Goal: Complete application form

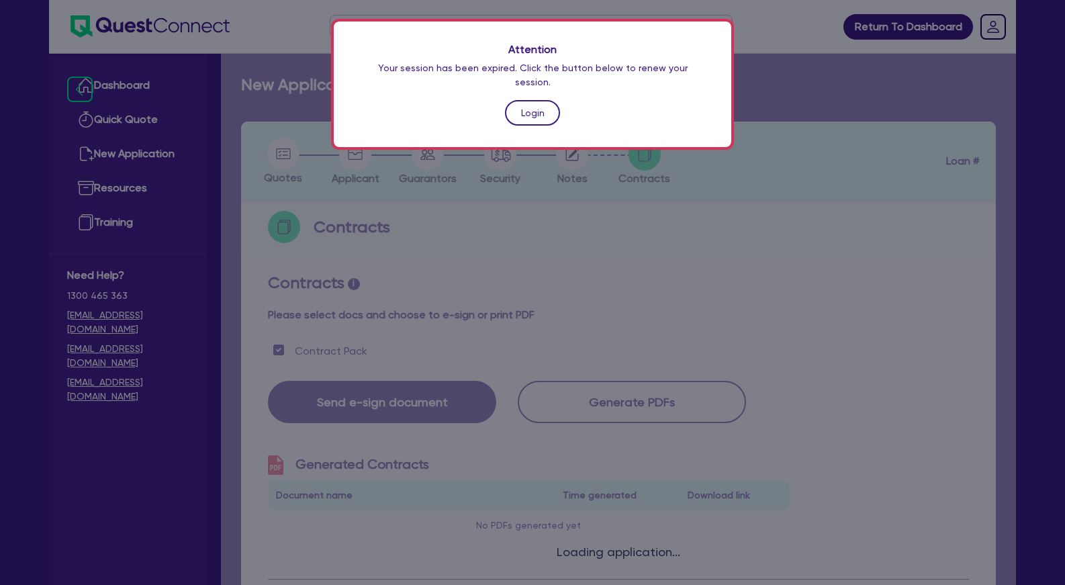
click at [543, 100] on link "Login" at bounding box center [532, 113] width 55 height 26
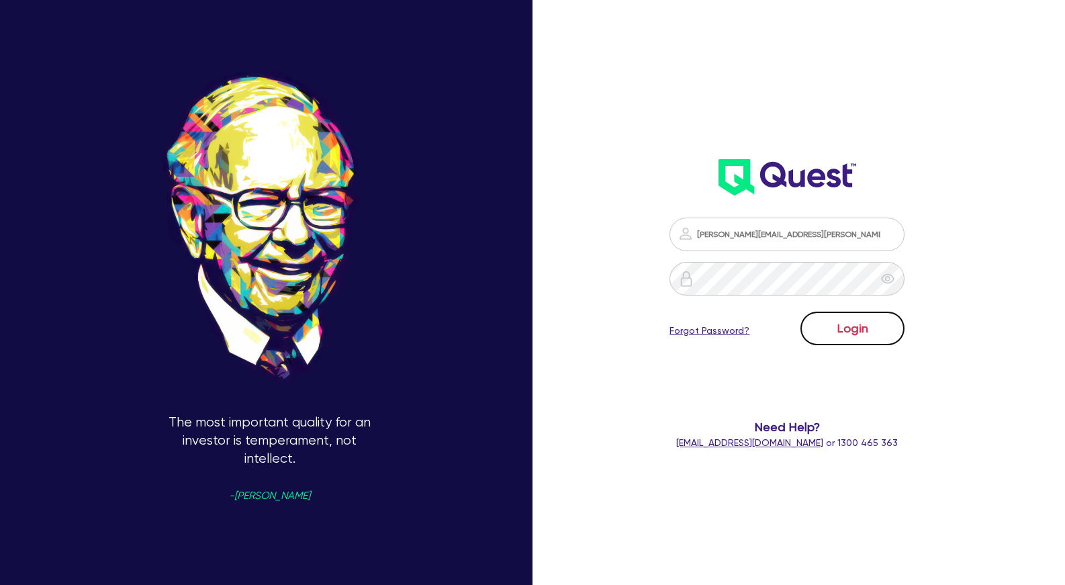
click at [860, 331] on button "Login" at bounding box center [853, 329] width 104 height 34
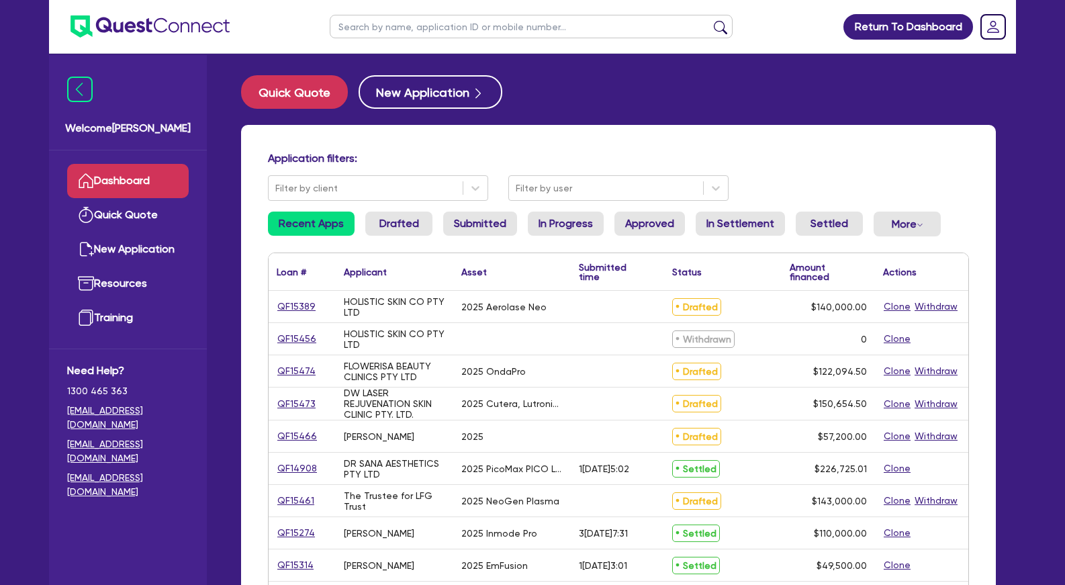
click at [449, 27] on input "text" at bounding box center [531, 27] width 403 height 24
type input "hua"
click at [710, 20] on button "submit" at bounding box center [720, 29] width 21 height 19
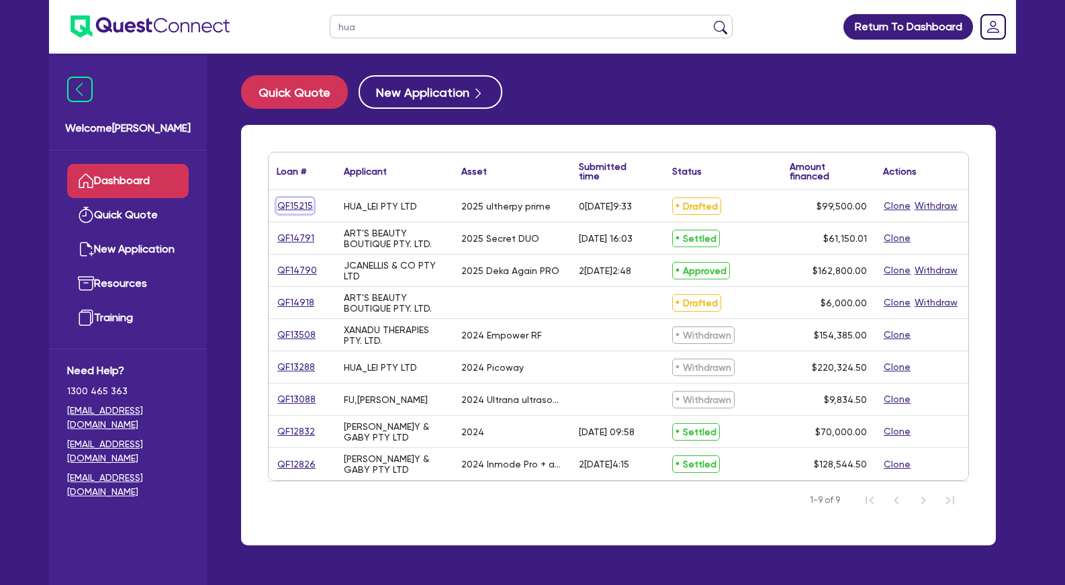
click at [304, 205] on link "QF15215" at bounding box center [295, 205] width 37 height 15
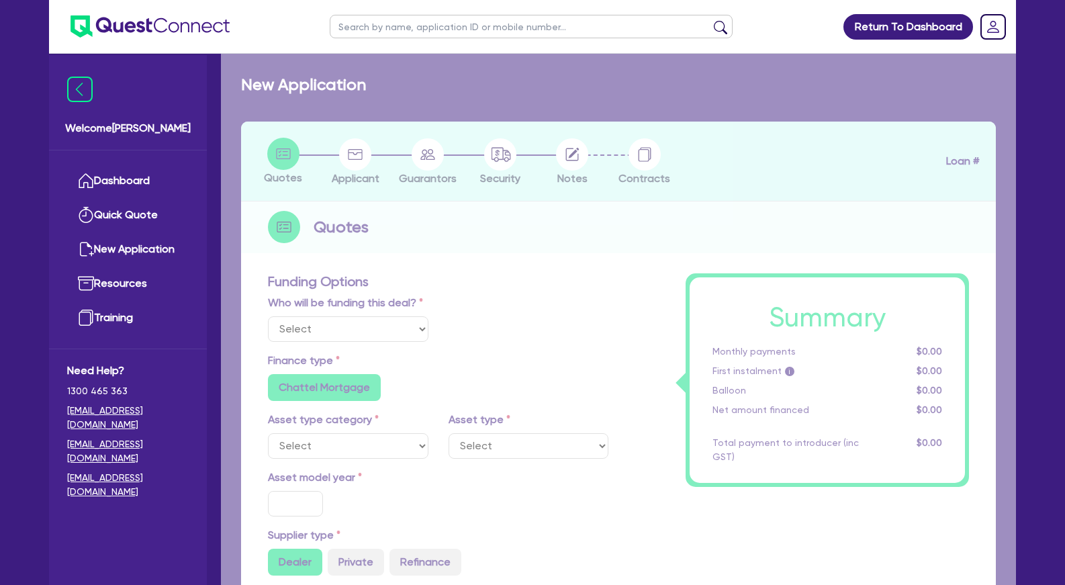
select select "Other"
select select "SECONDARY_ASSETS"
type input "2025"
radio input "true"
type input "104,500"
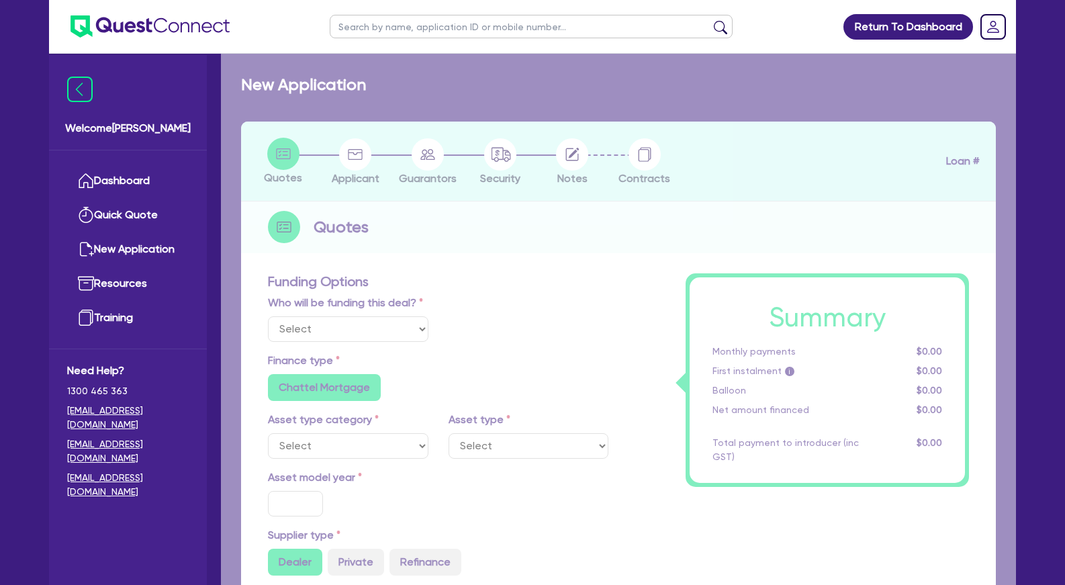
type input "5,000"
type input "2"
type input "1,990"
radio input "true"
type input "8"
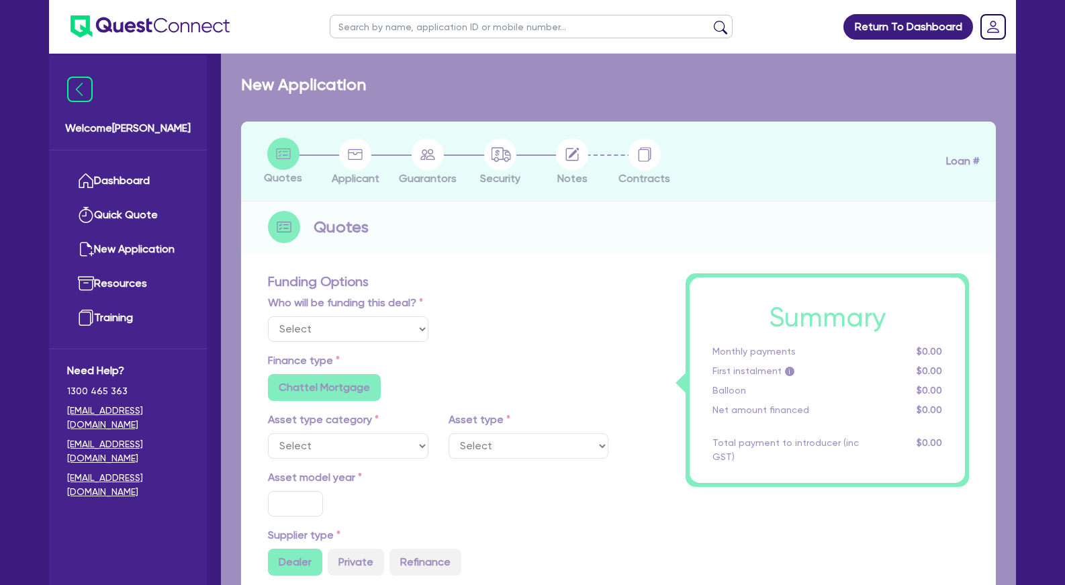
radio input "false"
type input "500"
radio input "false"
select select "MEDICAL_DENTAL_LABORATORY_EQUIPMENT"
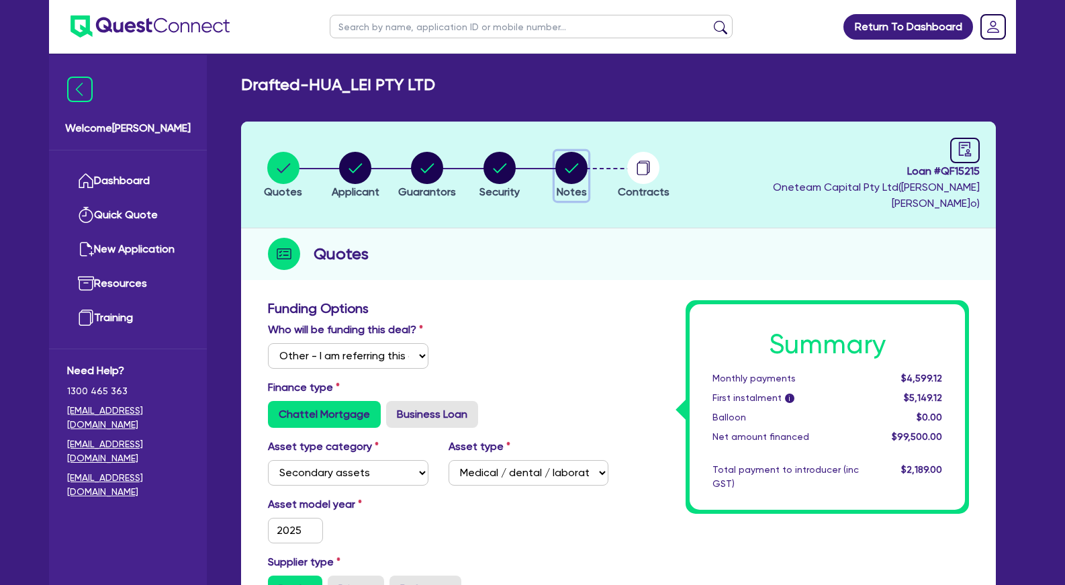
click at [580, 161] on circle "button" at bounding box center [572, 168] width 32 height 32
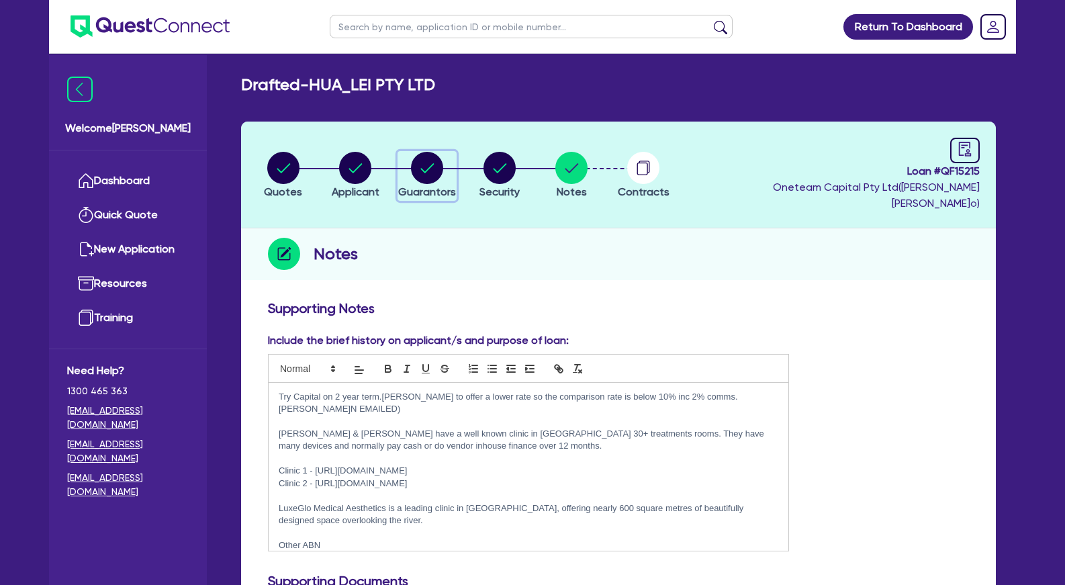
click at [430, 155] on circle "button" at bounding box center [427, 168] width 32 height 32
select select "MR"
select select "WA"
select select "MARRIED"
select select "PROPERTY"
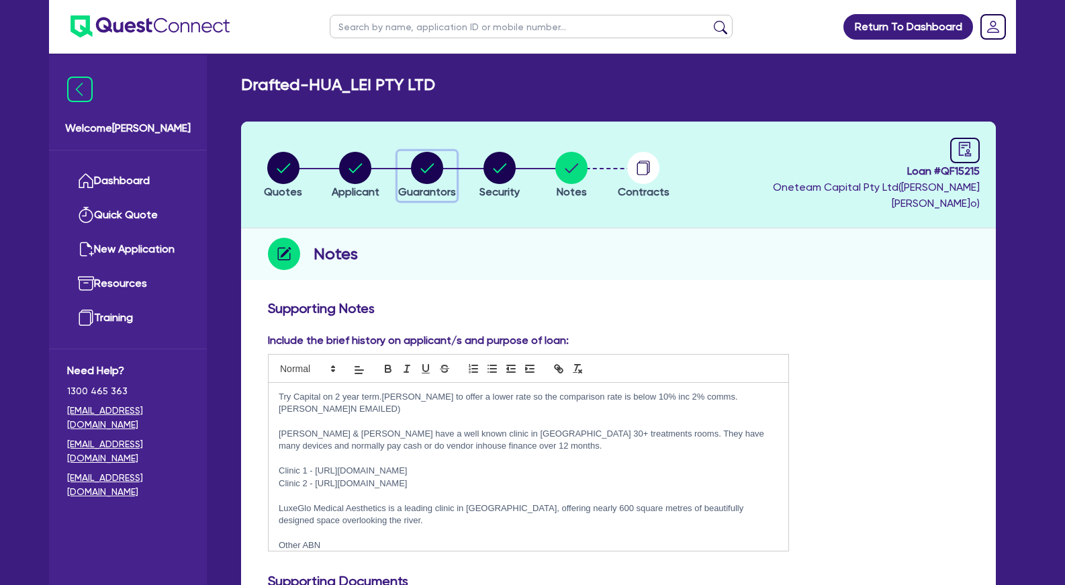
select select "CASH"
select select "VEHICLE"
select select "HOUSEHOLD_PERSONAL"
select select "OTHER"
select select "MORTGAGE"
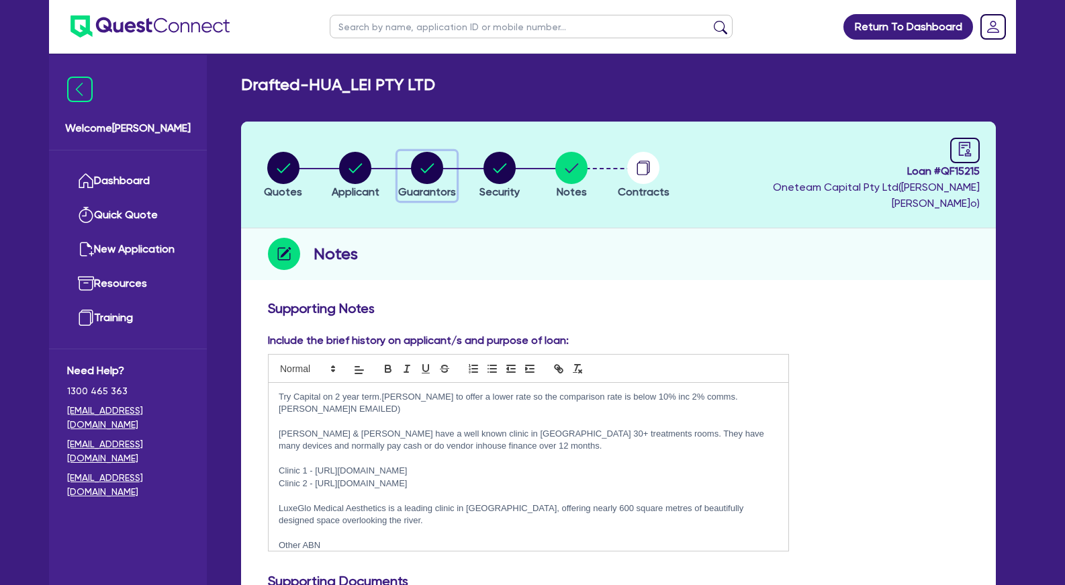
select select "MS"
select select "WA"
select select "MARRIED"
select select "PROPERTY"
select select "CASH"
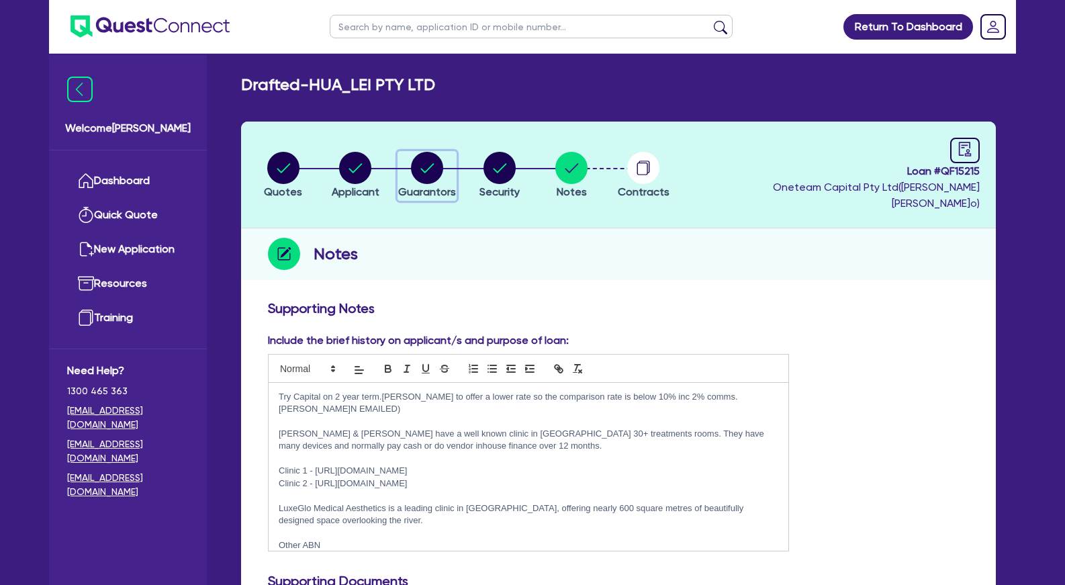
select select "VEHICLE"
select select "HOUSEHOLD_PERSONAL"
select select "OTHER"
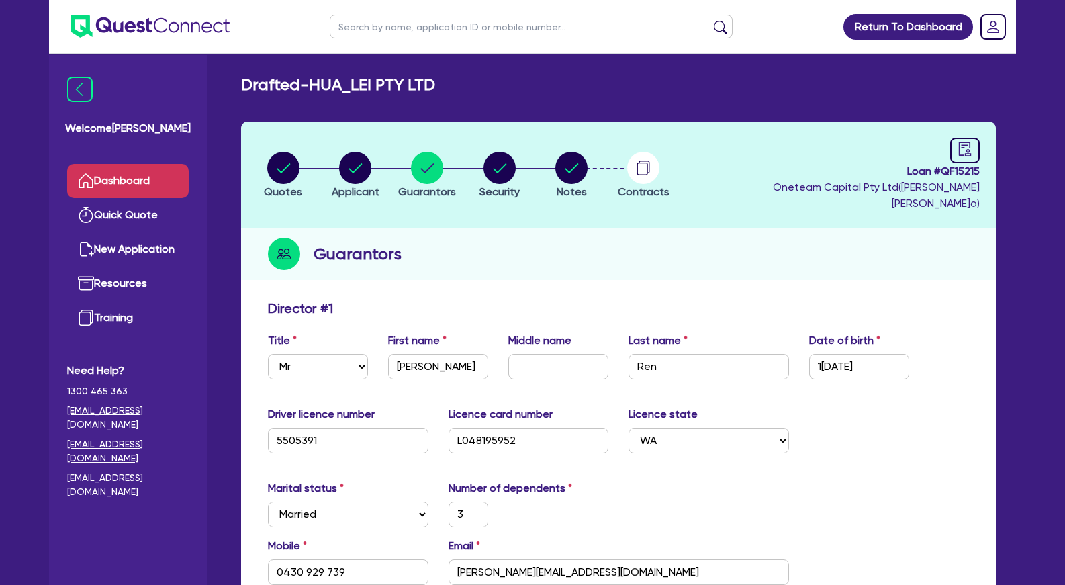
click at [146, 169] on link "Dashboard" at bounding box center [128, 181] width 122 height 34
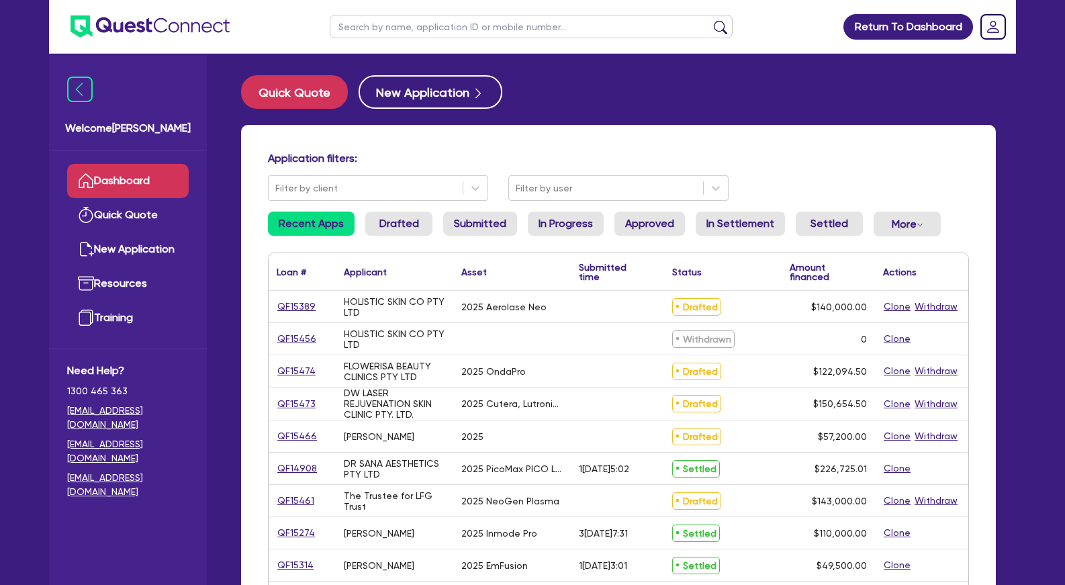
click at [406, 26] on input "text" at bounding box center [531, 27] width 403 height 24
type input "dom"
click at [710, 20] on button "submit" at bounding box center [720, 29] width 21 height 19
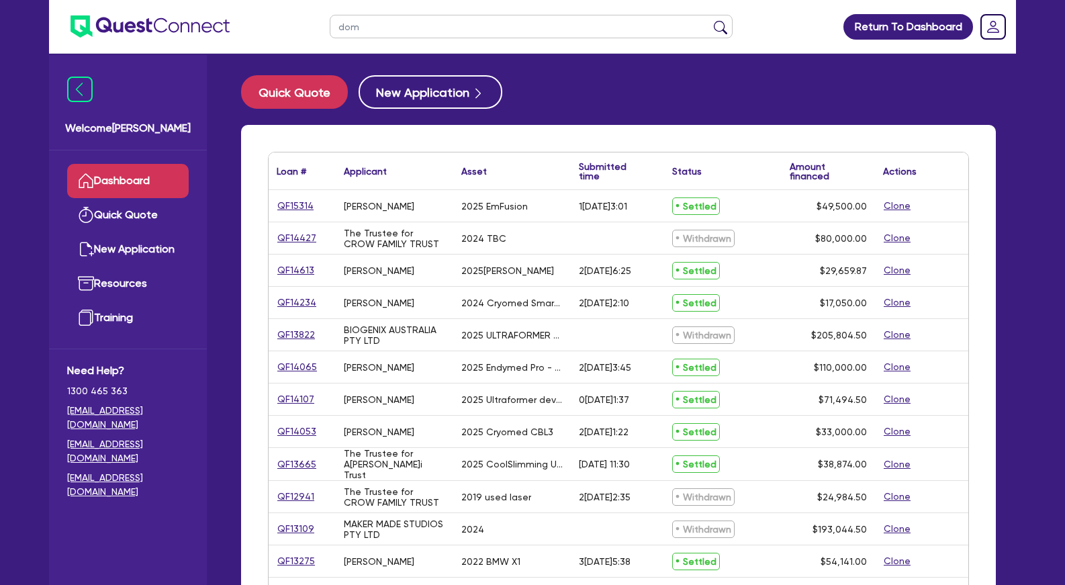
scroll to position [274, 0]
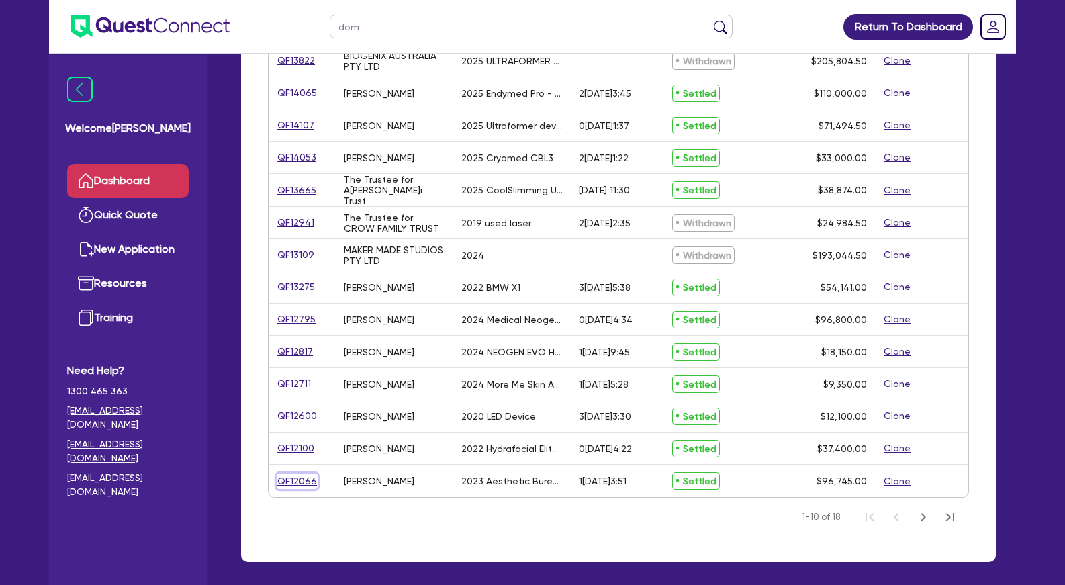
click at [301, 482] on link "QF12066" at bounding box center [297, 481] width 41 height 15
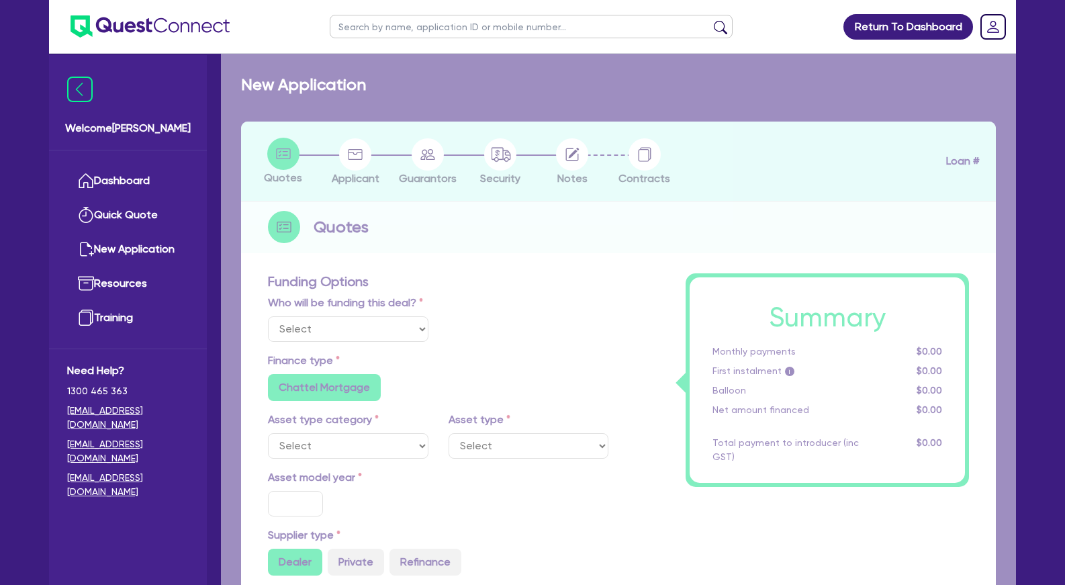
select select "TERTIARY_ASSETS"
type input "2023"
radio input "true"
type input "137,875"
type input "41,130"
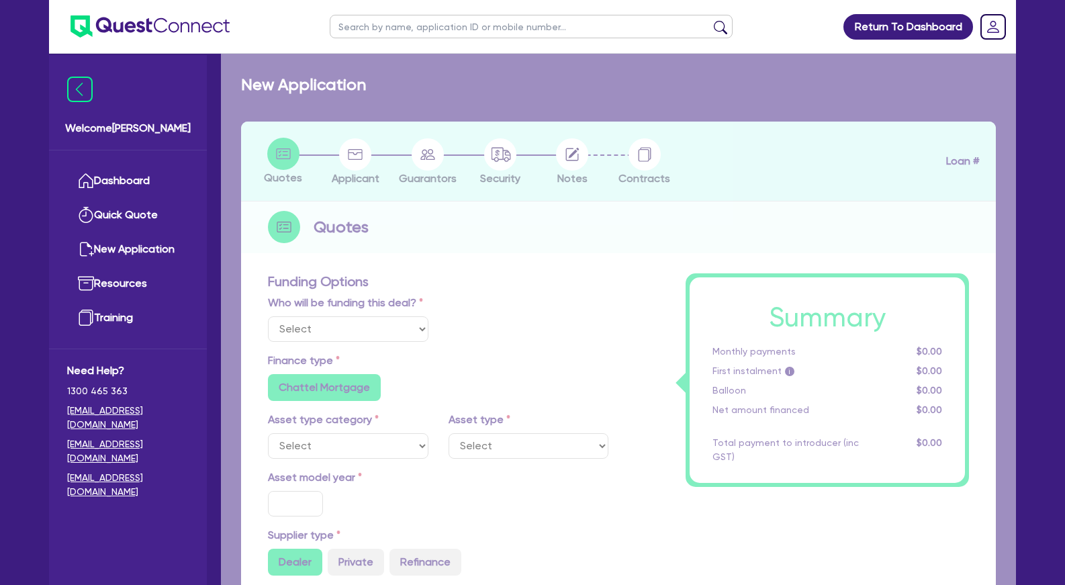
type input "4"
type input "3,869.8"
type input "14.55"
type input "395"
type input "900"
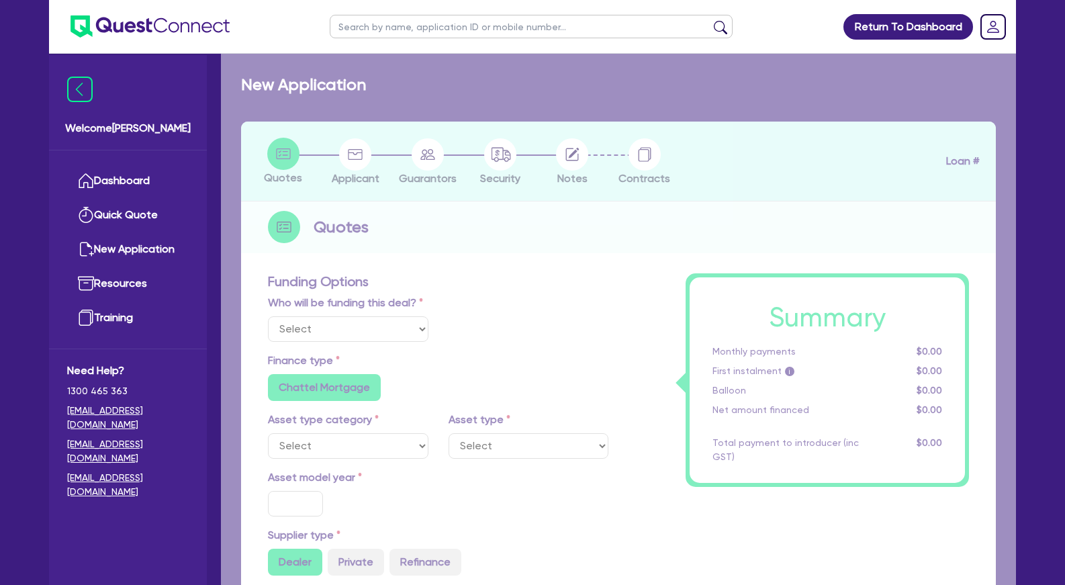
radio input "false"
select select "BEAUTY_EQUIPMENT"
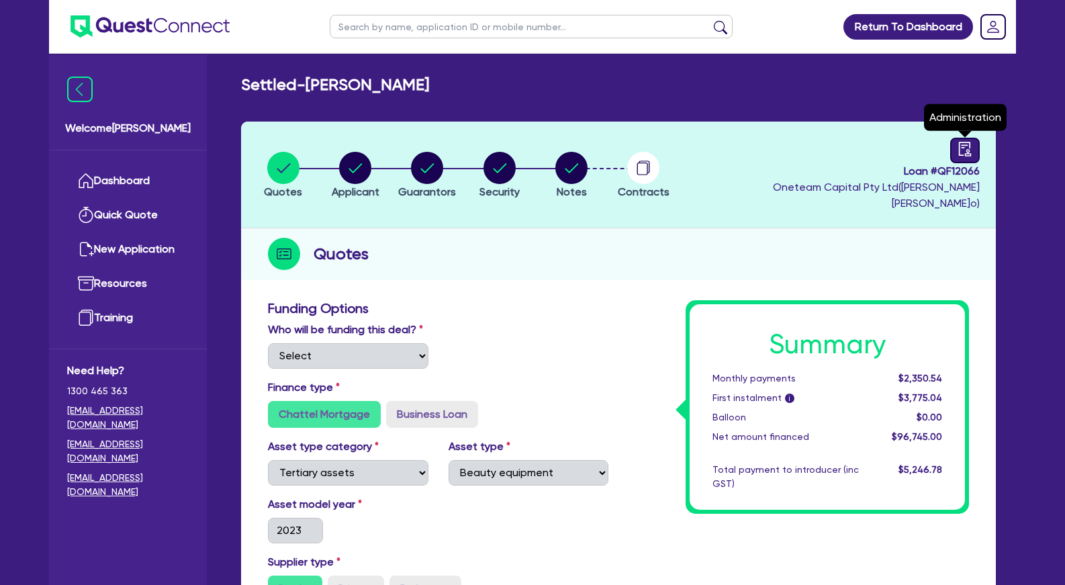
click at [955, 154] on div at bounding box center [966, 151] width 30 height 26
select select "SETTLED"
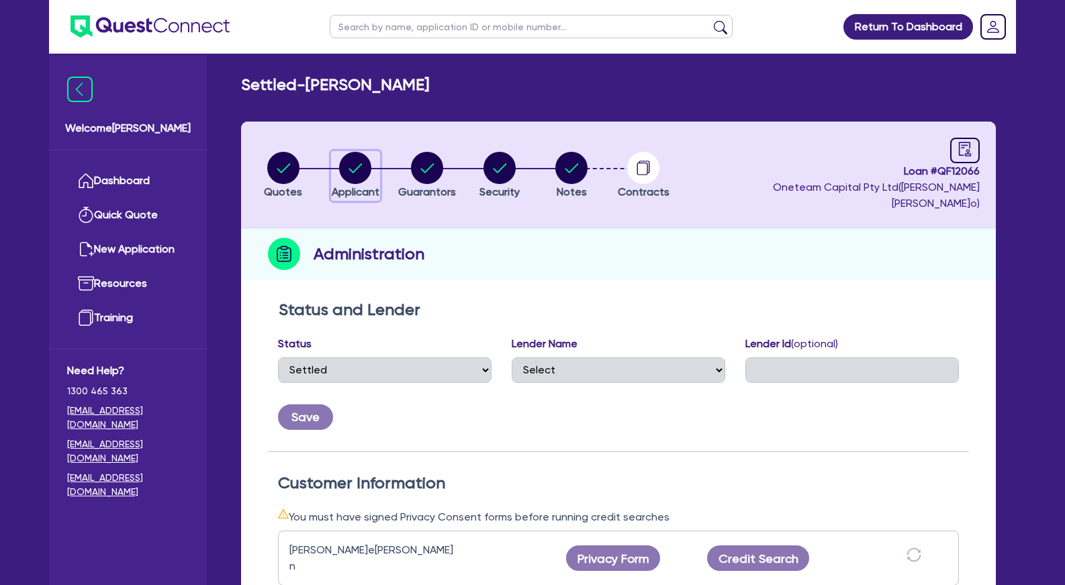
click at [359, 163] on circle "button" at bounding box center [355, 168] width 32 height 32
select select "SOLE_TRADER"
select select "HEALTH_BEAUTY"
select select "HAIR_BEAUTY_SALONS"
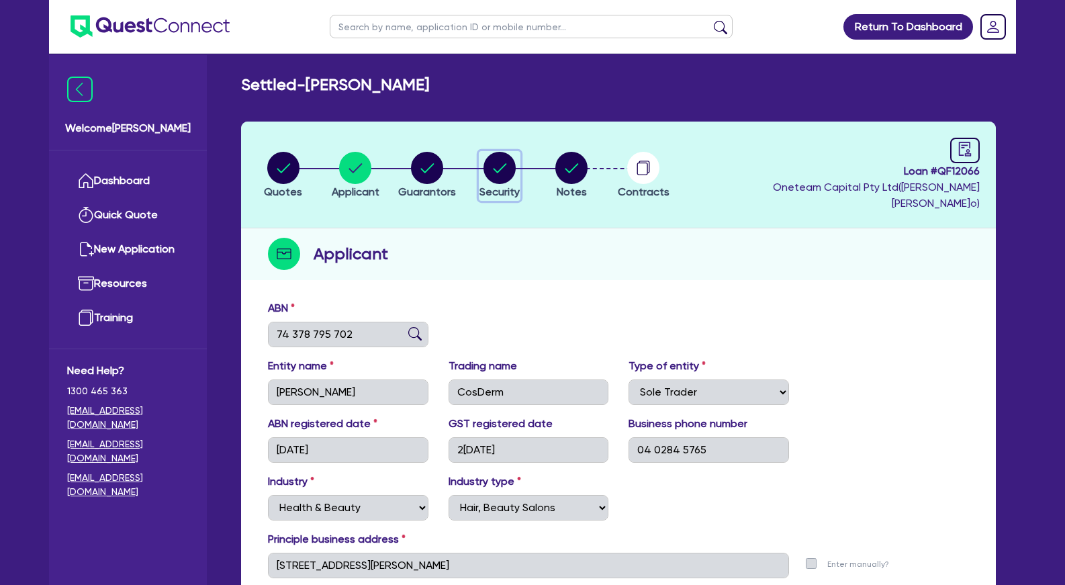
click at [500, 170] on circle "button" at bounding box center [500, 168] width 32 height 32
select select "TERTIARY_ASSETS"
select select "BEAUTY_EQUIPMENT"
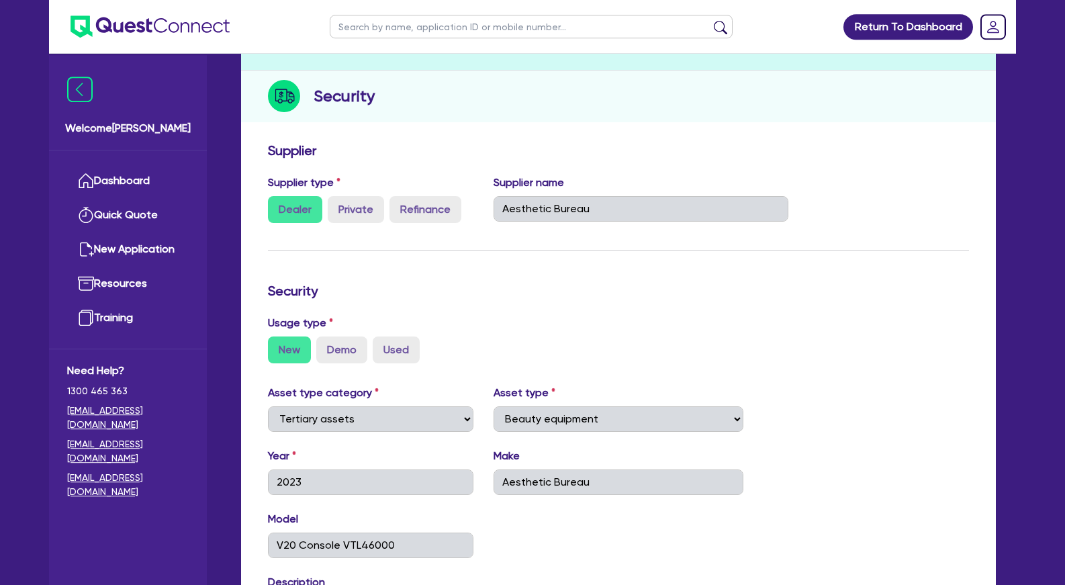
scroll to position [206, 0]
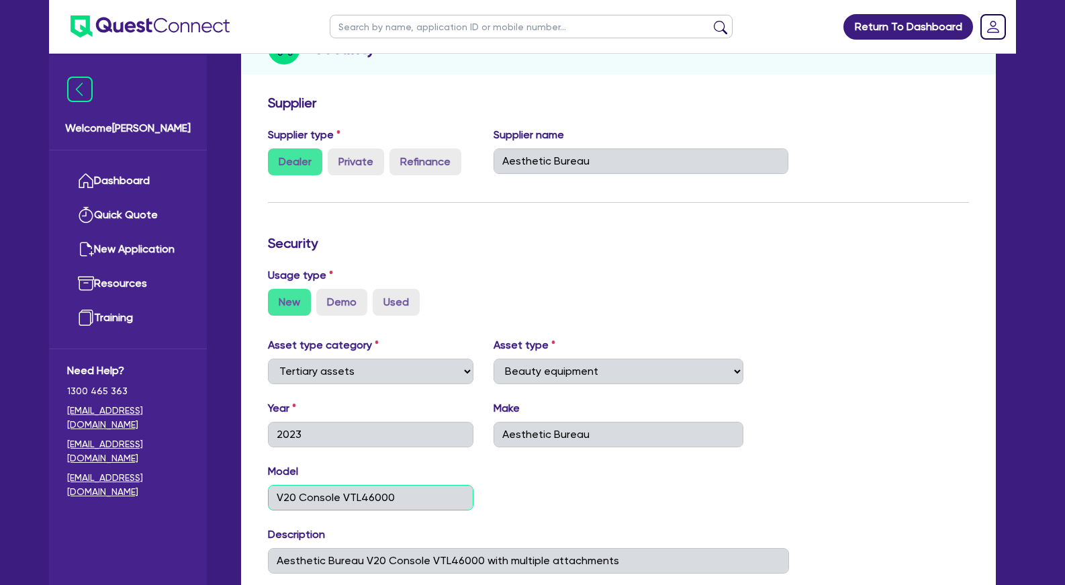
drag, startPoint x: 337, startPoint y: 482, endPoint x: 269, endPoint y: 482, distance: 67.9
click at [269, 485] on input "V20 Console VTL46000" at bounding box center [371, 498] width 206 height 26
click at [775, 148] on input "Aesthetic Bureau" at bounding box center [642, 161] width 296 height 26
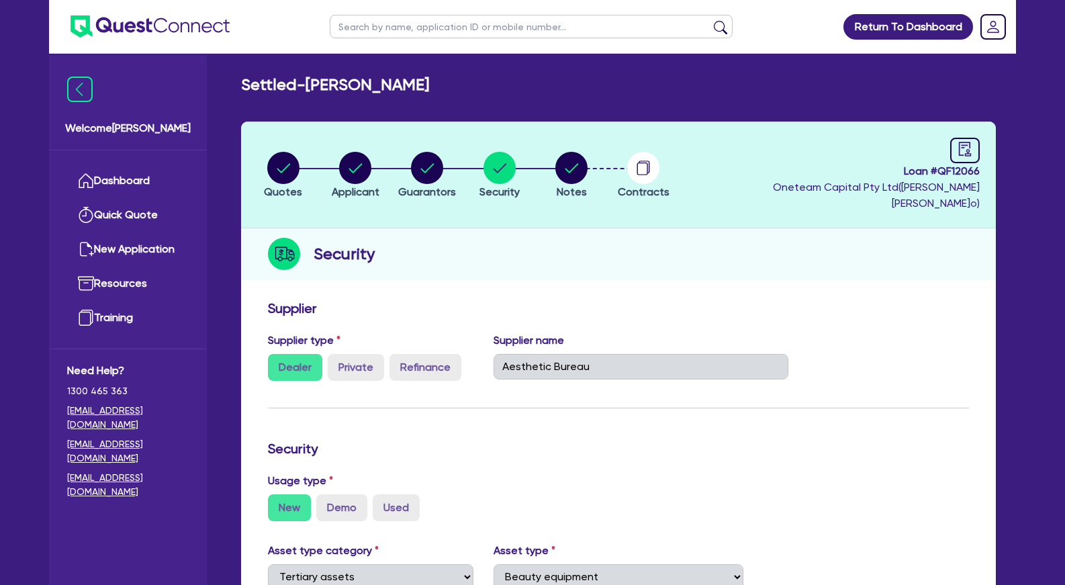
click at [407, 16] on input "text" at bounding box center [531, 27] width 403 height 24
type input "[PERSON_NAME]"
click button "submit" at bounding box center [720, 29] width 21 height 19
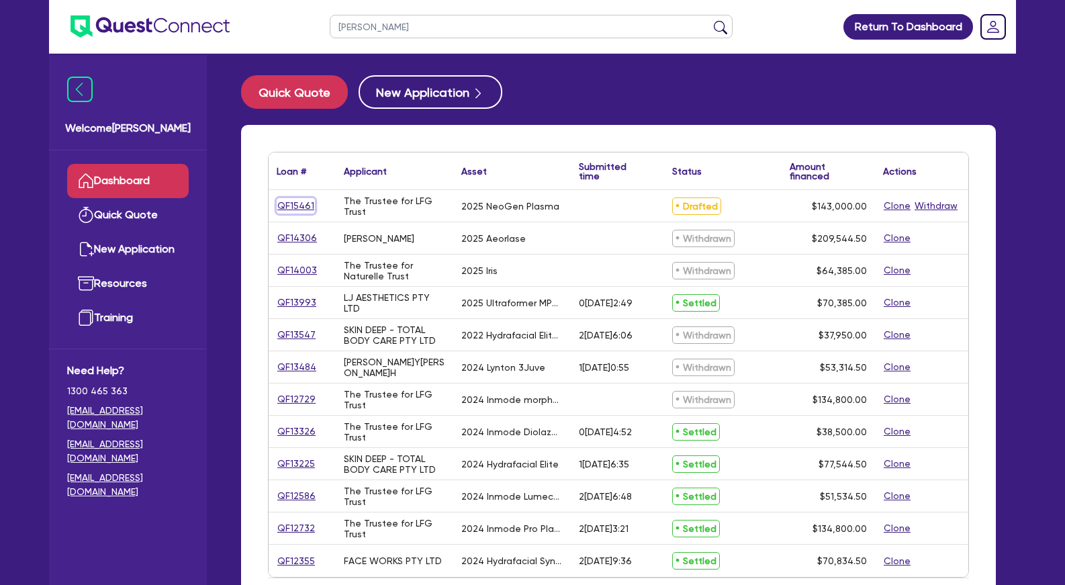
click at [300, 205] on link "QF15461" at bounding box center [296, 205] width 38 height 15
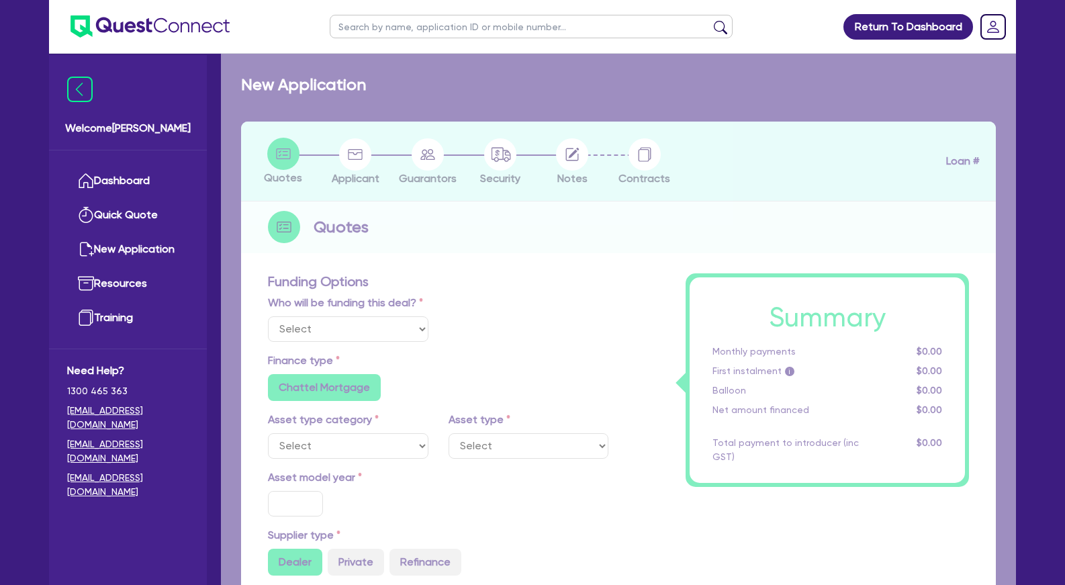
select select "Other"
select select "SECONDARY_ASSETS"
type input "2025"
radio input "true"
type input "143,000"
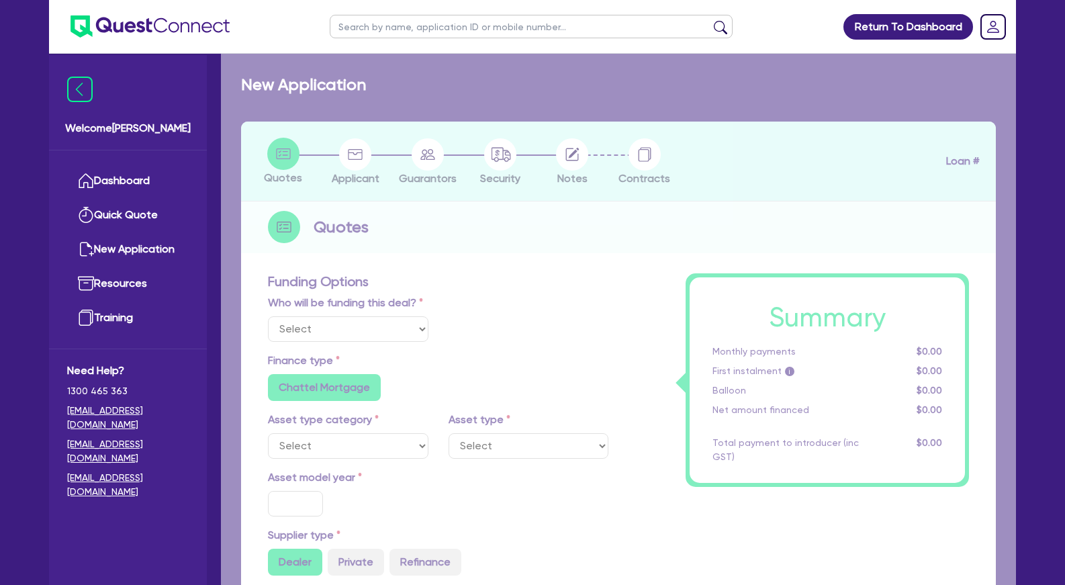
type input "4"
type input "5,720"
type input "7.49"
radio input "false"
type input "649"
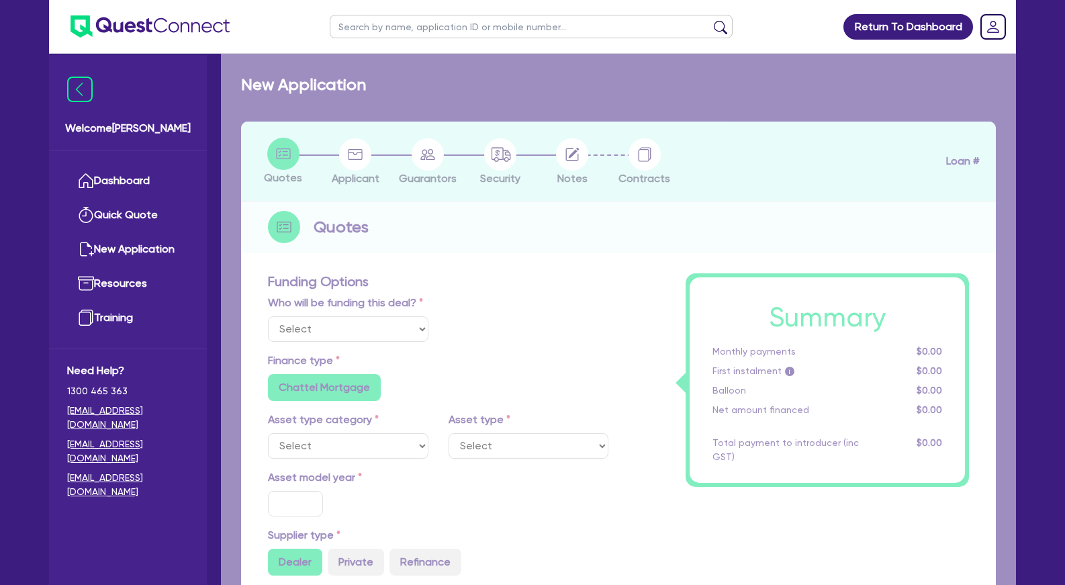
type input "395"
radio input "false"
select select "MEDICAL_DENTAL_LABORATORY_EQUIPMENT"
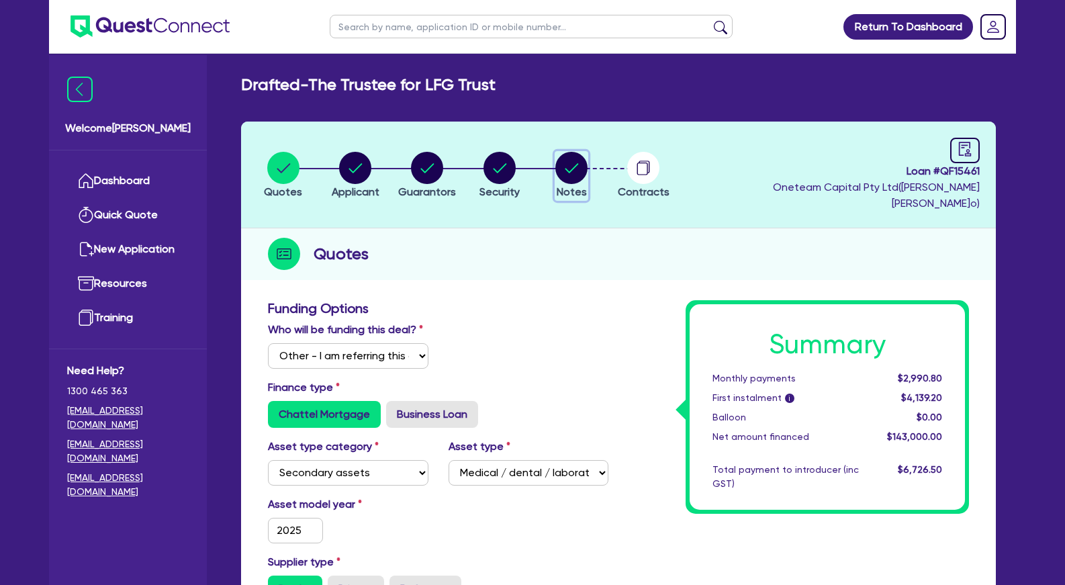
click at [577, 161] on circle "button" at bounding box center [572, 168] width 32 height 32
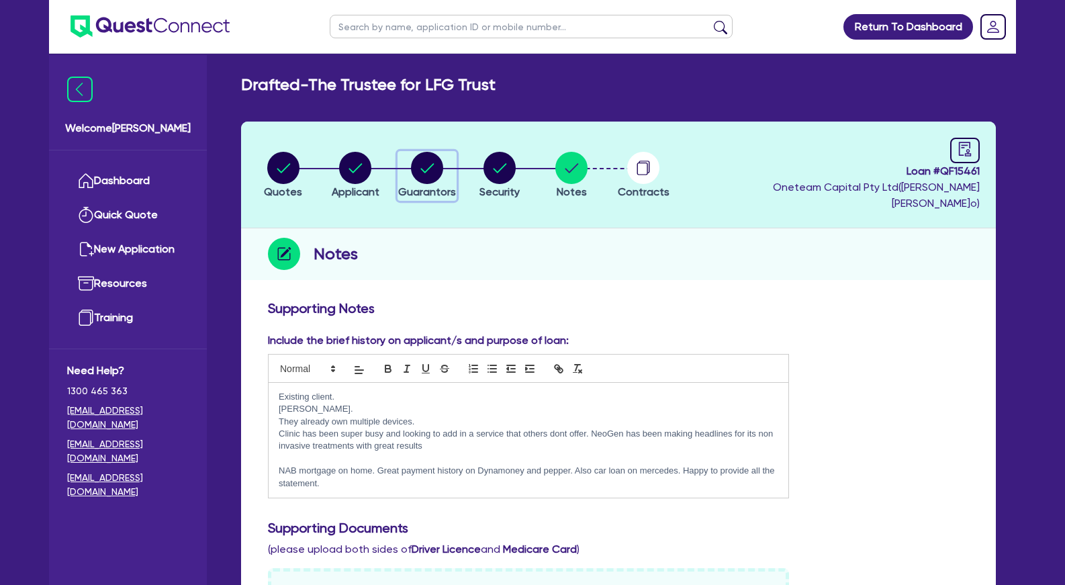
click at [426, 163] on circle "button" at bounding box center [427, 168] width 32 height 32
select select "MRS"
select select "VIC"
select select "MARRIED"
select select "PROPERTY"
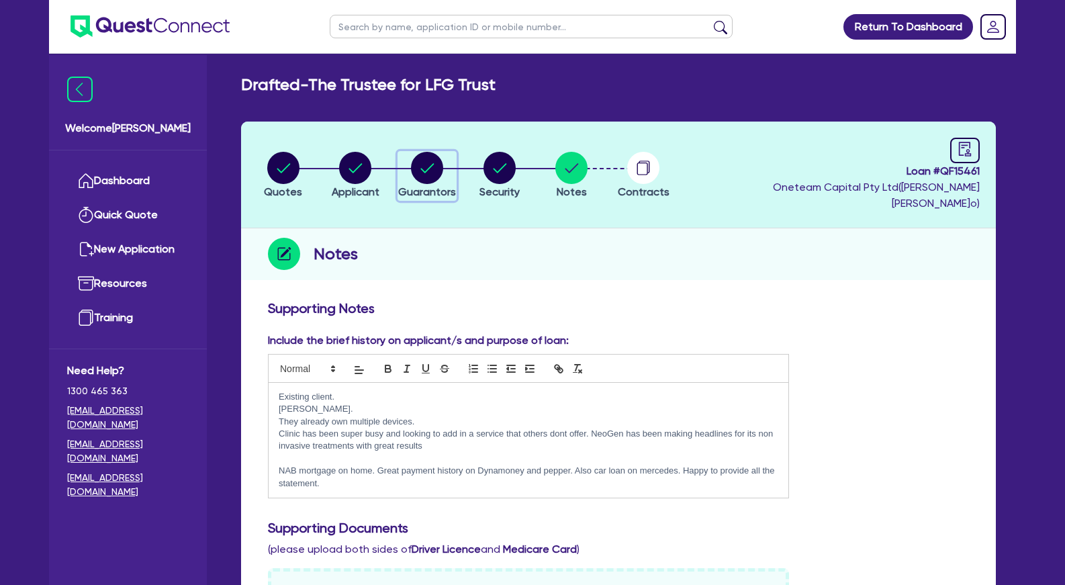
select select "CASH"
select select "VEHICLE"
select select "HOUSEHOLD_PERSONAL"
select select "CASH"
select select "OTHER"
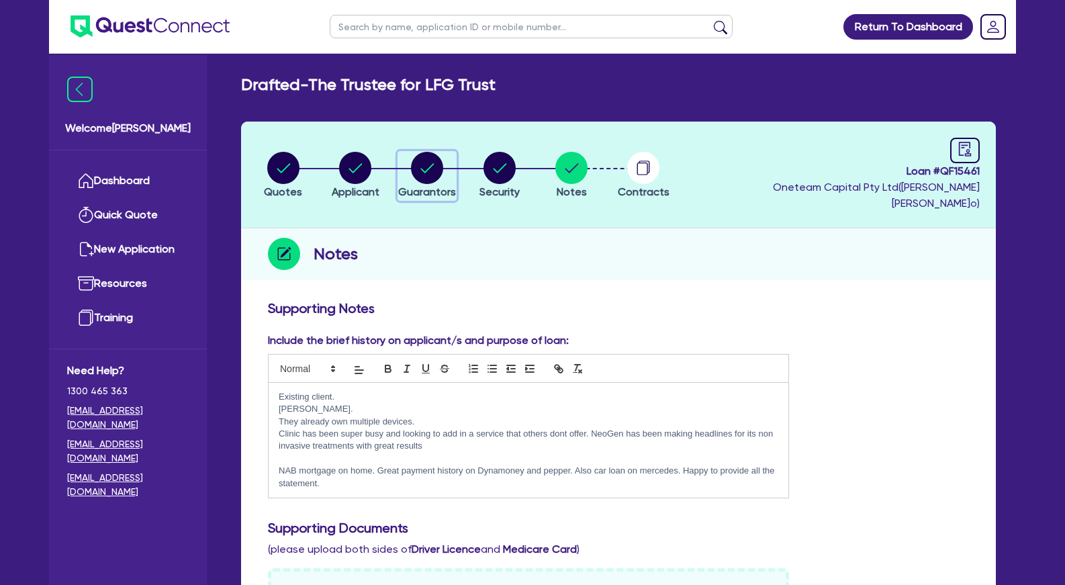
select select "MORTGAGE"
select select "VEHICLE_LOAN"
select select "EQUIPMENT_LOAN"
